Goal: Task Accomplishment & Management: Use online tool/utility

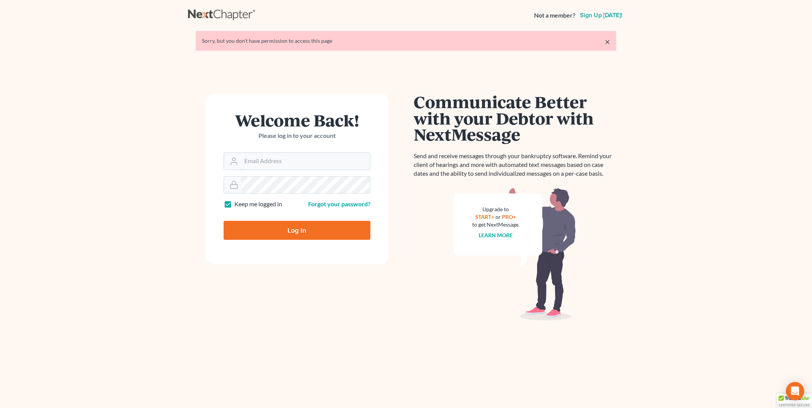
type input "PDonegan@tbennerlaw.com"
click at [275, 229] on input "Log In" at bounding box center [297, 230] width 147 height 19
type input "Thinking..."
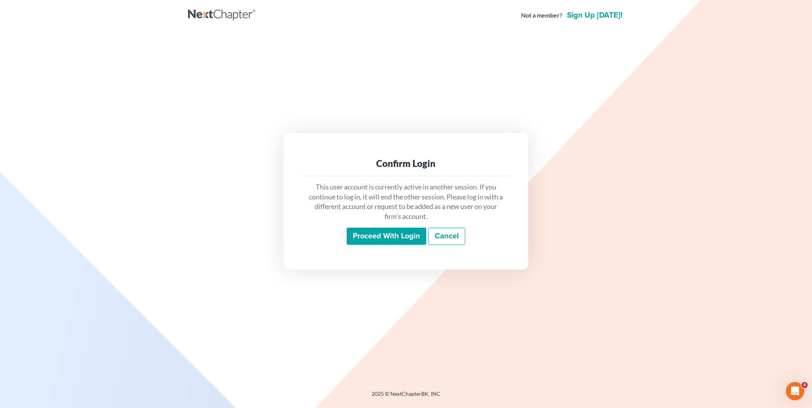
click at [376, 239] on input "Proceed with login" at bounding box center [387, 237] width 80 height 18
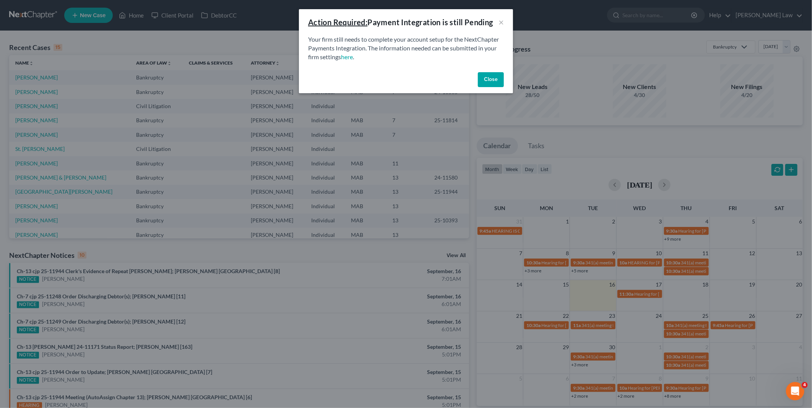
click at [499, 75] on button "Close" at bounding box center [491, 79] width 26 height 15
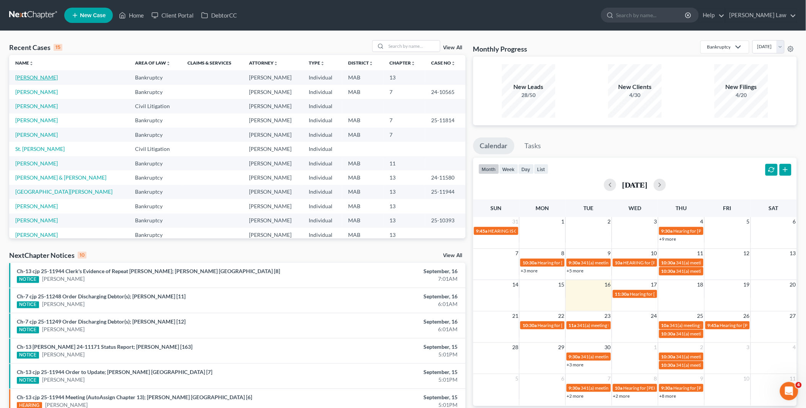
click at [37, 76] on link "Pagliaro, John" at bounding box center [36, 77] width 42 height 7
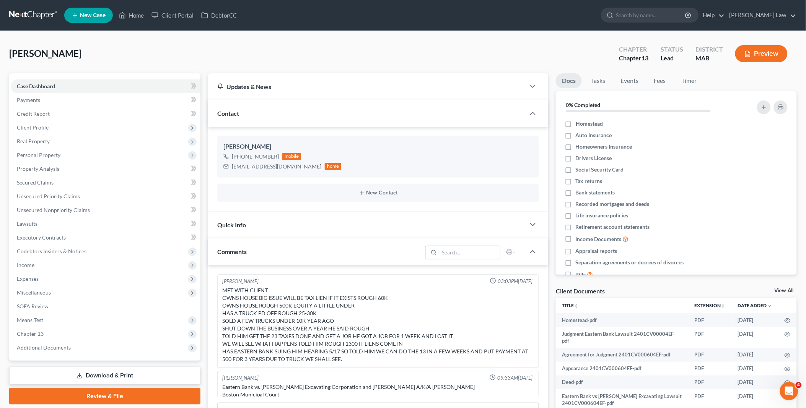
scroll to position [131, 0]
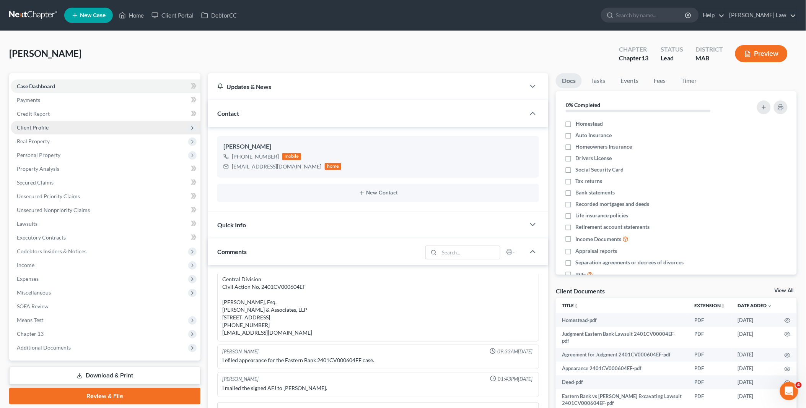
click at [44, 129] on span "Client Profile" at bounding box center [33, 127] width 32 height 7
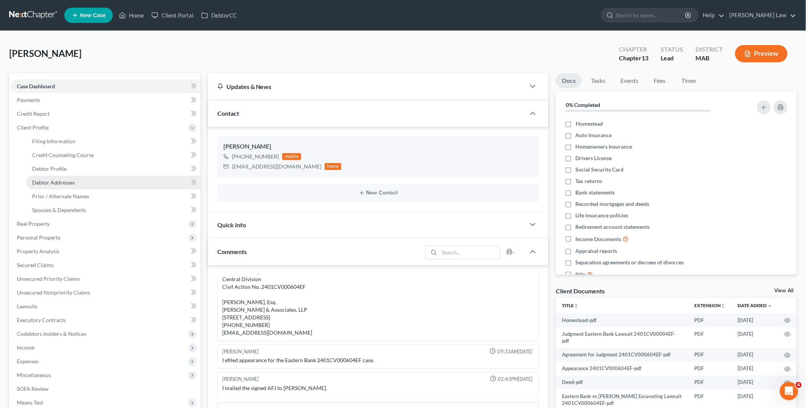
click at [65, 179] on span "Debtor Addresses" at bounding box center [53, 182] width 43 height 7
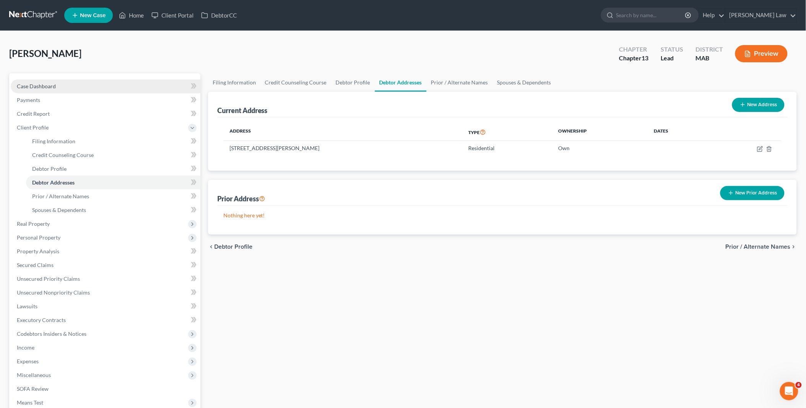
click at [60, 85] on link "Case Dashboard" at bounding box center [106, 87] width 190 height 14
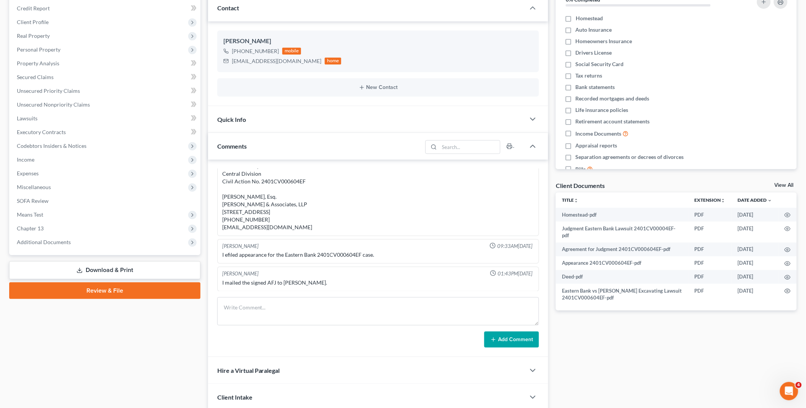
scroll to position [191, 0]
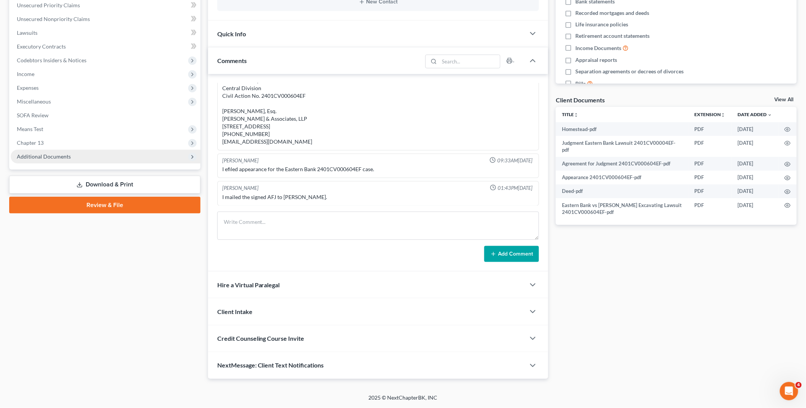
click at [67, 155] on span "Additional Documents" at bounding box center [44, 156] width 54 height 7
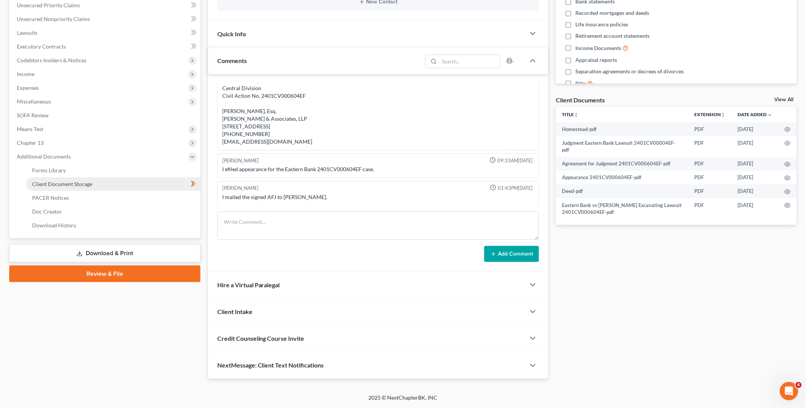
click at [71, 182] on span "Client Document Storage" at bounding box center [62, 184] width 60 height 7
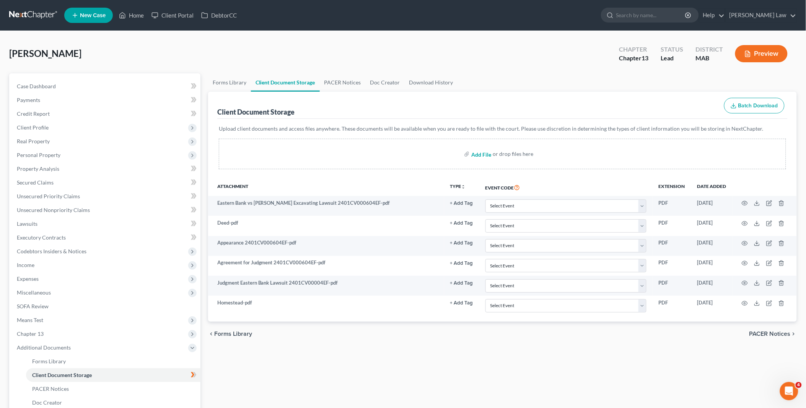
click at [478, 155] on input "file" at bounding box center [480, 154] width 18 height 14
type input "C:\fakepath\Pagliaro release of US tax lien 2012.pdf"
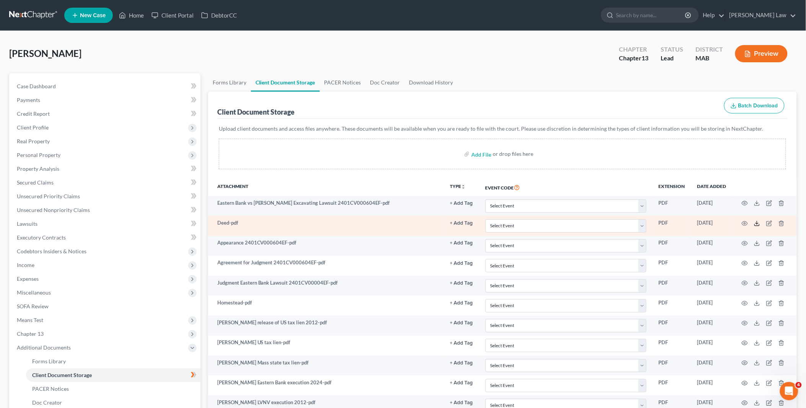
click at [758, 223] on icon at bounding box center [757, 224] width 6 height 6
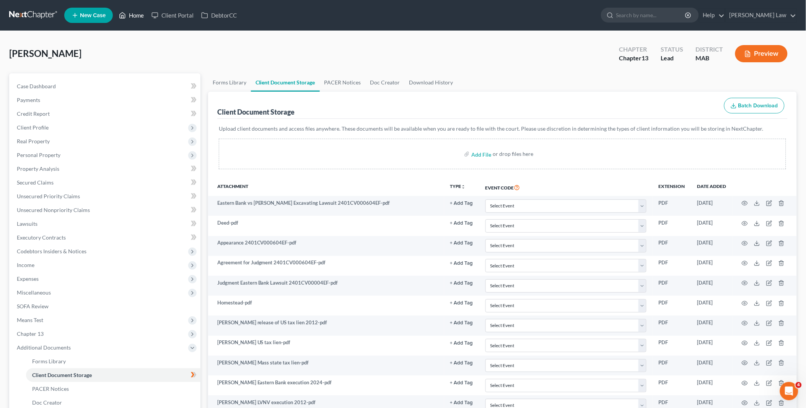
click at [135, 15] on link "Home" at bounding box center [131, 15] width 33 height 14
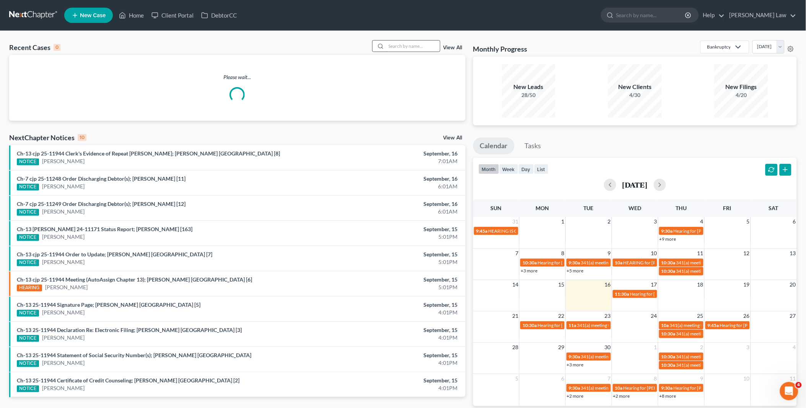
click at [409, 44] on input "search" at bounding box center [413, 46] width 54 height 11
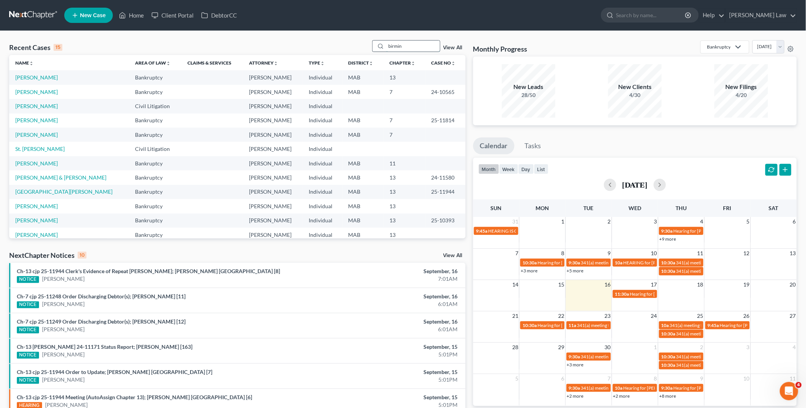
type input "birmin"
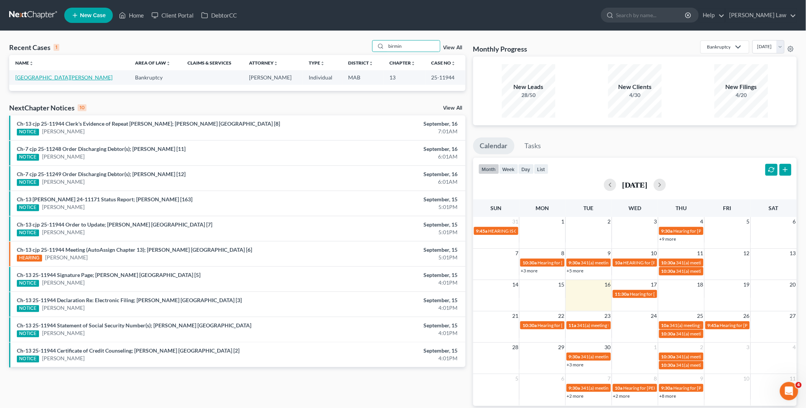
click at [60, 78] on link "Birmingham, Matthew" at bounding box center [63, 77] width 97 height 7
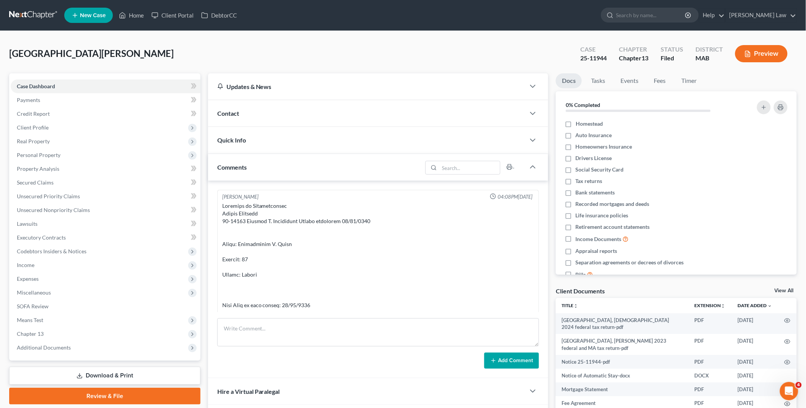
scroll to position [3601, 0]
click at [784, 289] on link "View All" at bounding box center [784, 290] width 19 height 5
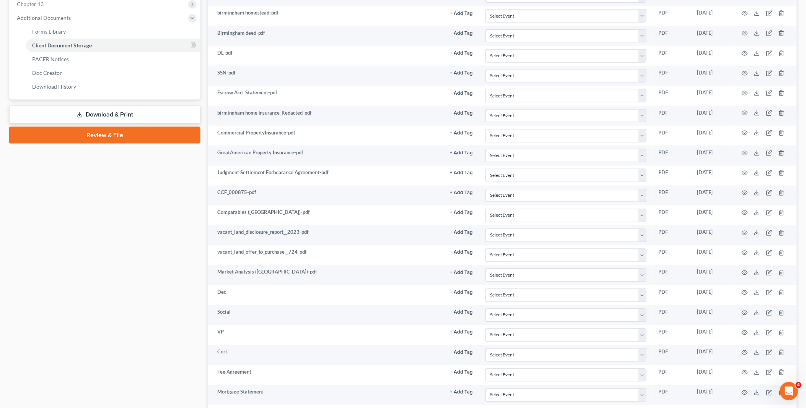
scroll to position [426, 0]
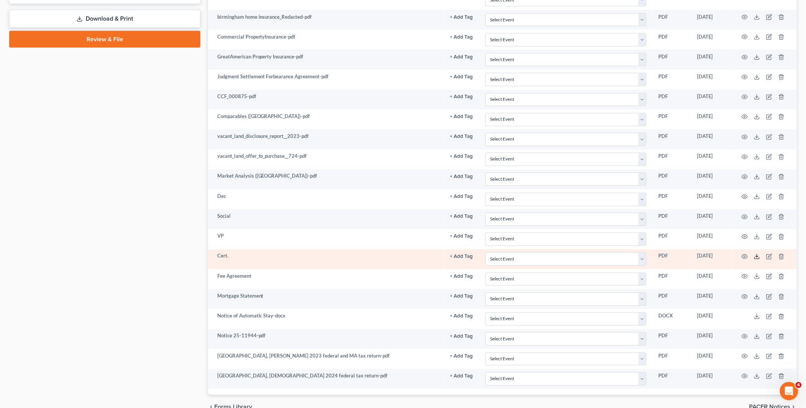
click at [758, 257] on icon at bounding box center [757, 257] width 6 height 6
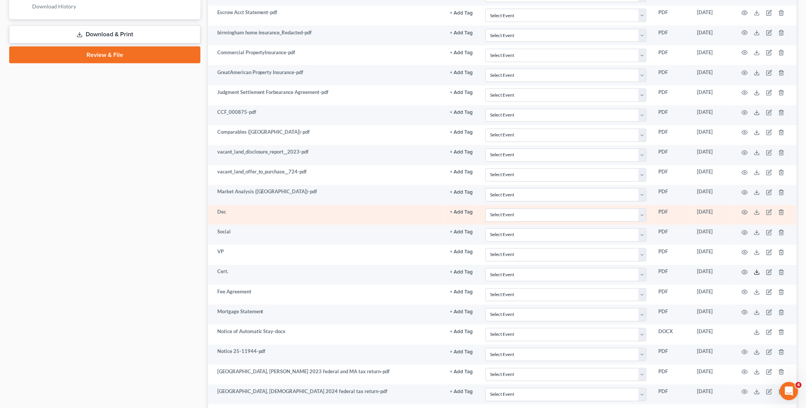
scroll to position [469, 0]
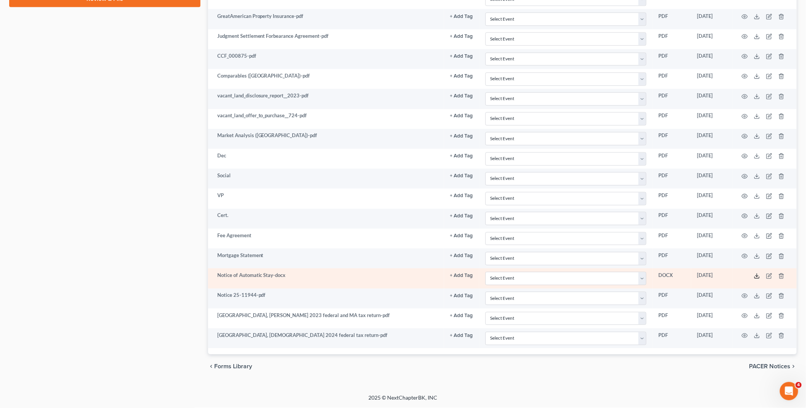
click at [755, 277] on icon at bounding box center [757, 278] width 5 height 2
